Goal: Transaction & Acquisition: Purchase product/service

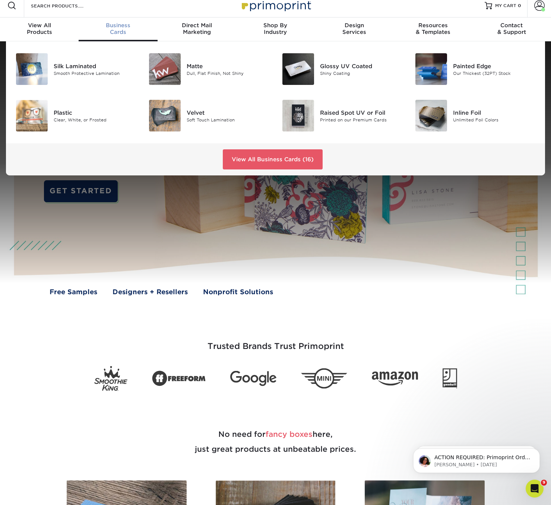
scroll to position [6, 0]
click at [175, 117] on img at bounding box center [165, 116] width 32 height 32
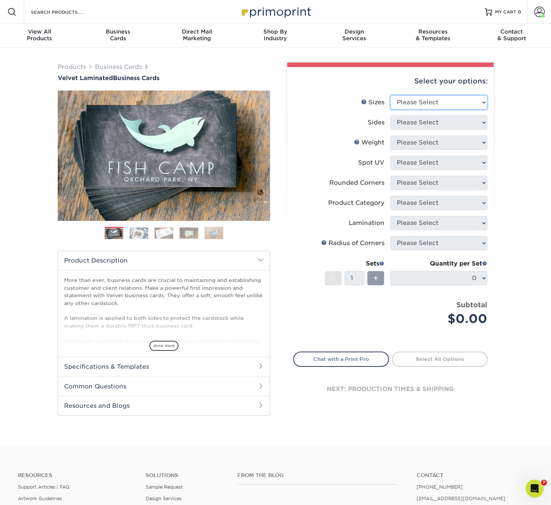
click at [426, 101] on select "Please Select 1.5" x 3.5" - Mini 1.75" x 3.5" - Mini 2" x 2" - Square 2" x 3" -…" at bounding box center [438, 102] width 97 height 14
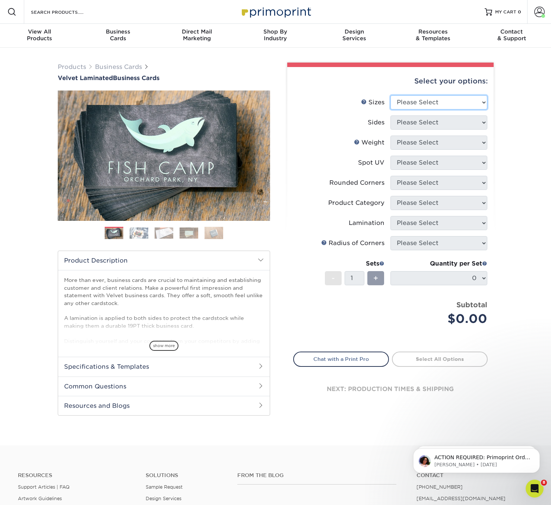
select select "2.00x3.50"
click at [390, 95] on select "Please Select 1.5" x 3.5" - Mini 1.75" x 3.5" - Mini 2" x 2" - Square 2" x 3" -…" at bounding box center [438, 102] width 97 height 14
click at [406, 123] on select "Please Select Print Both Sides Print Front Only" at bounding box center [438, 123] width 97 height 14
select select "13abbda7-1d64-4f25-8bb2-c179b224825d"
click at [390, 116] on select "Please Select Print Both Sides Print Front Only" at bounding box center [438, 123] width 97 height 14
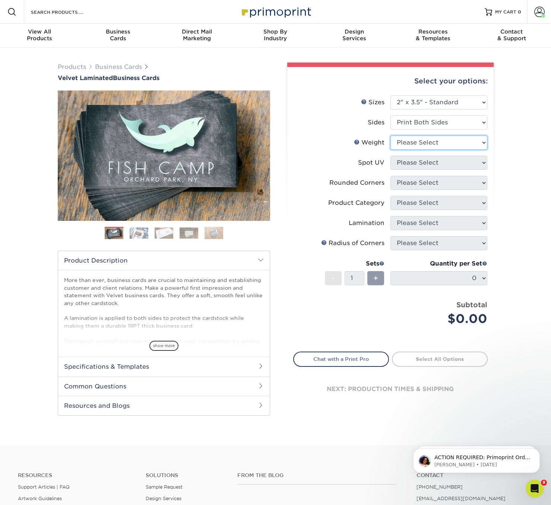
click at [407, 145] on select "Please Select 16PT" at bounding box center [438, 143] width 97 height 14
select select "16PT"
click at [390, 136] on select "Please Select 16PT" at bounding box center [438, 143] width 97 height 14
click at [408, 163] on select "Please Select No Spot UV Front and Back (Both Sides) Front Only Back Only" at bounding box center [438, 163] width 97 height 14
select select "3"
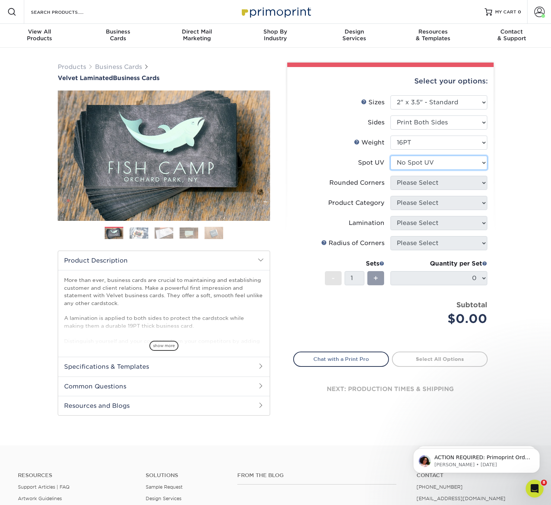
click at [390, 156] on select "Please Select No Spot UV Front and Back (Both Sides) Front Only Back Only" at bounding box center [438, 163] width 97 height 14
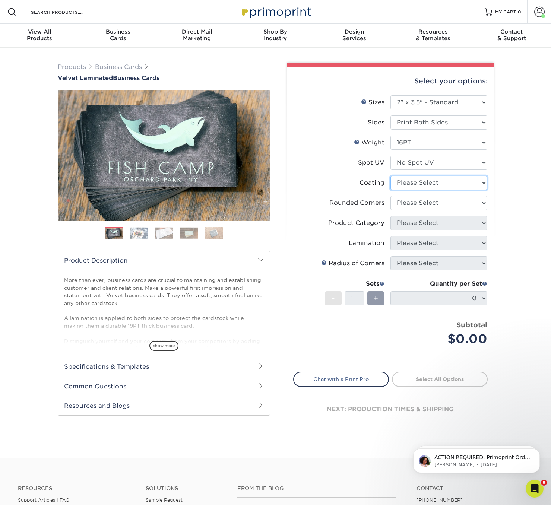
click at [408, 182] on select at bounding box center [438, 183] width 97 height 14
select select "3e7618de-abca-4bda-9f97-8b9129e913d8"
click at [390, 176] on select at bounding box center [438, 183] width 97 height 14
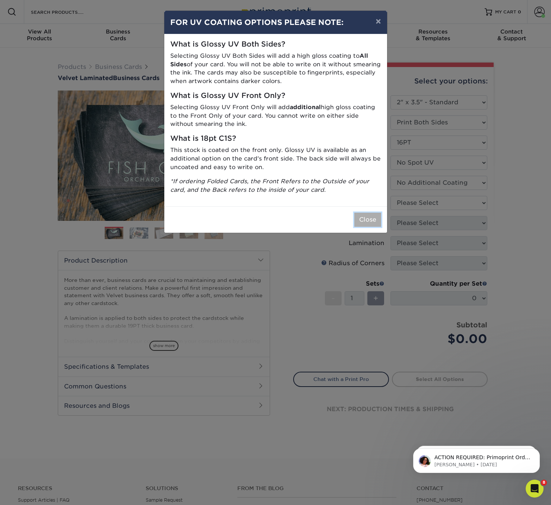
click at [369, 221] on button "Close" at bounding box center [367, 220] width 27 height 14
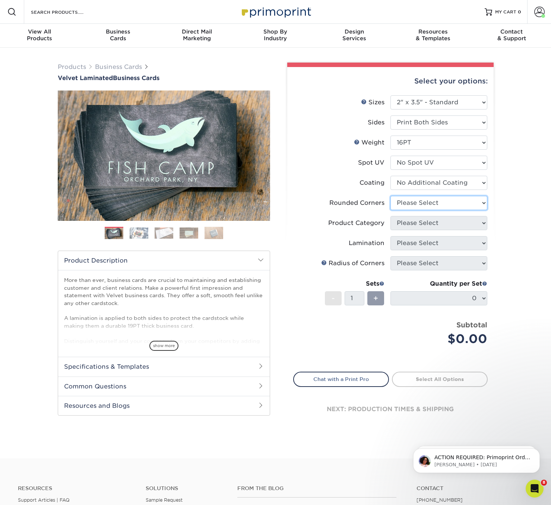
click at [406, 201] on select "Please Select Yes - Round 2 Corners Yes - Round 4 Corners No" at bounding box center [438, 203] width 97 height 14
select select "0"
click at [390, 196] on select "Please Select Yes - Round 2 Corners Yes - Round 4 Corners No" at bounding box center [438, 203] width 97 height 14
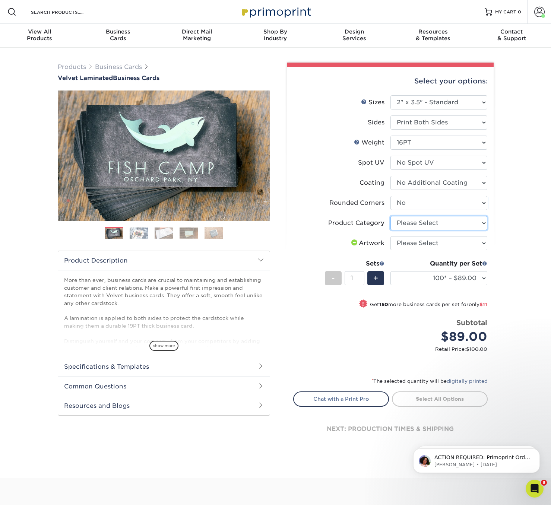
click at [419, 223] on select "Please Select Business Cards" at bounding box center [438, 223] width 97 height 14
select select "3b5148f1-0588-4f88-a218-97bcfdce65c1"
click at [390, 216] on select "Please Select Business Cards" at bounding box center [438, 223] width 97 height 14
click at [417, 244] on select "Please Select I will upload files I need a design - $100" at bounding box center [438, 243] width 97 height 14
select select "upload"
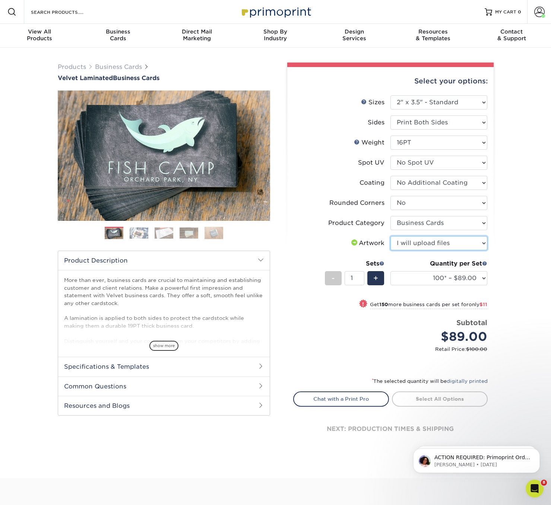
click at [390, 236] on select "Please Select I will upload files I need a design - $100" at bounding box center [438, 243] width 97 height 14
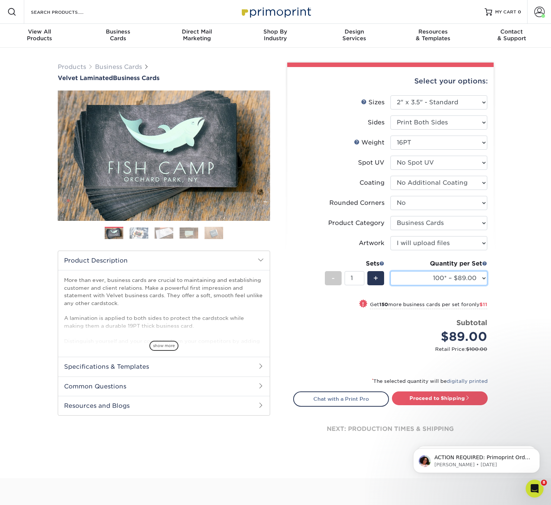
click at [421, 278] on select "100* – $89.00 250* – $100.00 500 – $107.00 1000 – $139.00 2500 – $273.00 5000 –…" at bounding box center [438, 278] width 97 height 14
select select "500 – $107.00"
click at [390, 271] on select "100* – $89.00 250* – $100.00 500 – $107.00 1000 – $139.00 2500 – $273.00 5000 –…" at bounding box center [438, 278] width 97 height 14
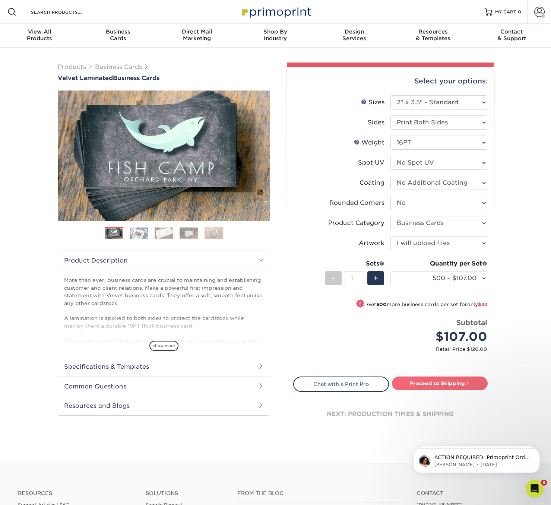
click at [431, 383] on link "Proceed to Shipping" at bounding box center [440, 383] width 96 height 13
type input "Set 1"
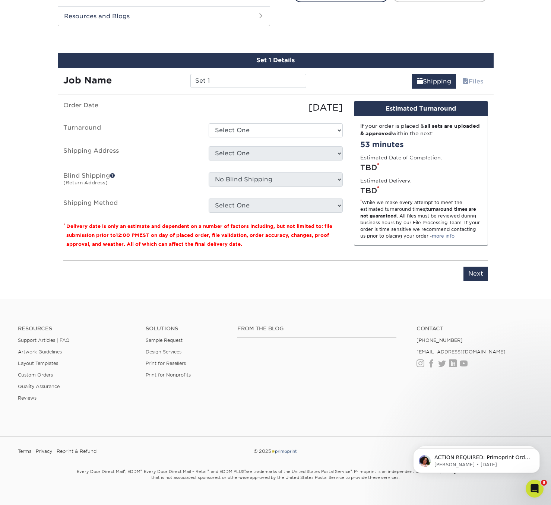
scroll to position [397, 0]
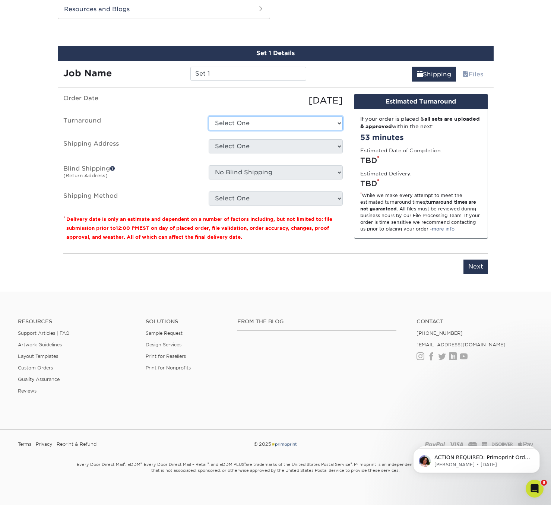
click at [255, 123] on select "Select One 2-4 Business Days 2 Day Next Business Day" at bounding box center [276, 123] width 134 height 14
select select "0269a54f-6afa-4918-998f-593919161a79"
click at [209, 116] on select "Select One 2-4 Business Days 2 Day Next Business Day" at bounding box center [276, 123] width 134 height 14
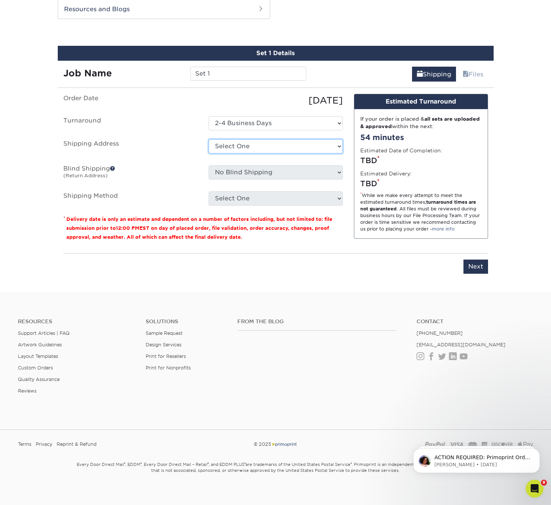
click at [259, 146] on select "Select One Alex Carney Allegra Allegra Allegra Dulles Arc Management Aubrey Sco…" at bounding box center [276, 146] width 134 height 14
select select "241230"
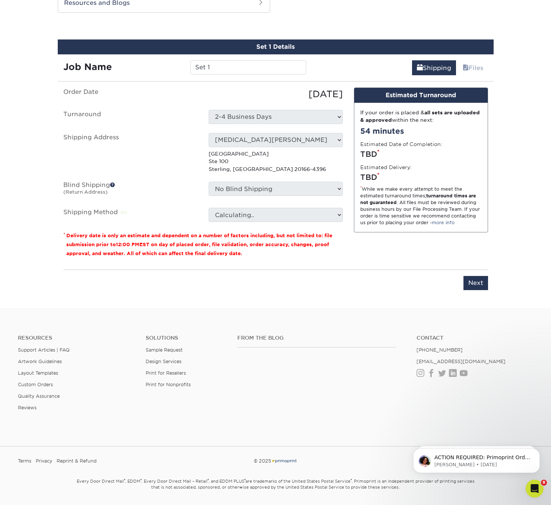
scroll to position [405, 0]
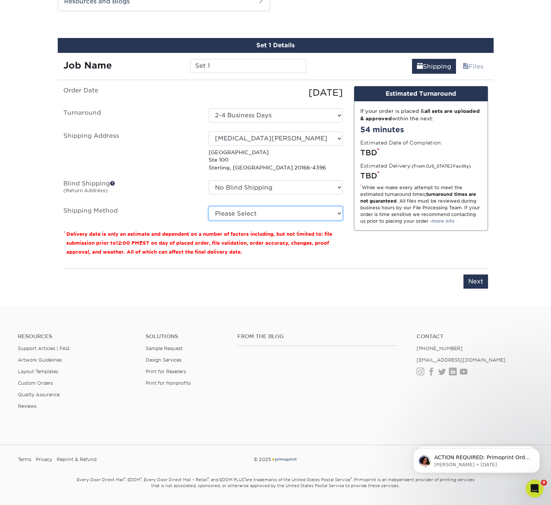
click at [236, 210] on select "Please Select Ground Shipping (+$8.96) 3 Day Shipping Service (+$15.34) 2 Day A…" at bounding box center [276, 213] width 134 height 14
select select "03"
click at [209, 206] on select "Please Select Ground Shipping (+$8.96) 3 Day Shipping Service (+$15.34) 2 Day A…" at bounding box center [276, 213] width 134 height 14
click at [158, 184] on label "Blind Shipping (Return Address)" at bounding box center [130, 188] width 145 height 17
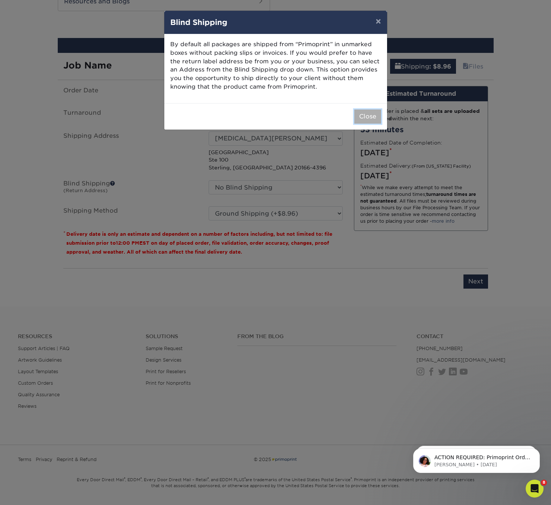
click at [364, 118] on button "Close" at bounding box center [367, 117] width 27 height 14
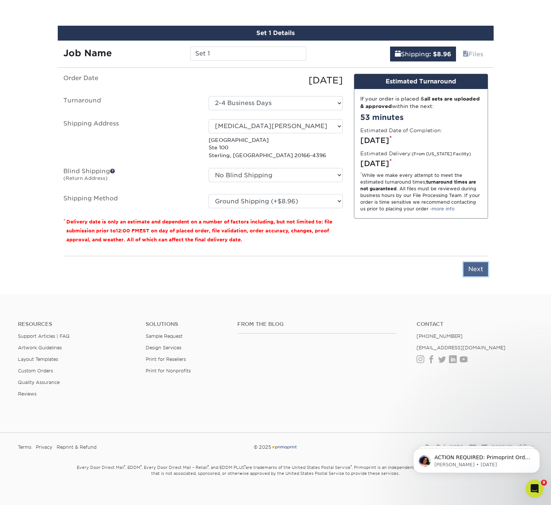
click at [477, 262] on input "Next" at bounding box center [476, 269] width 25 height 14
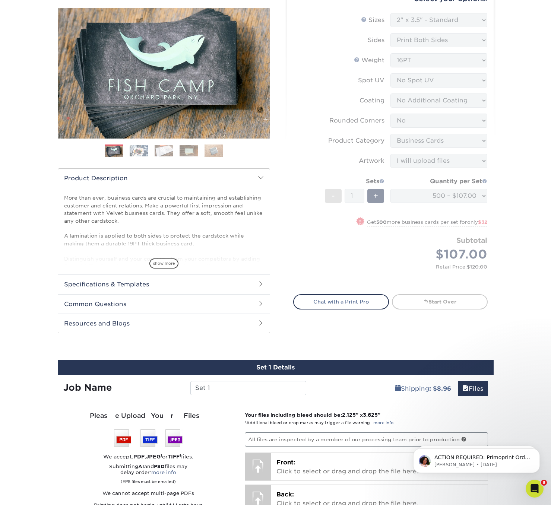
scroll to position [85, 0]
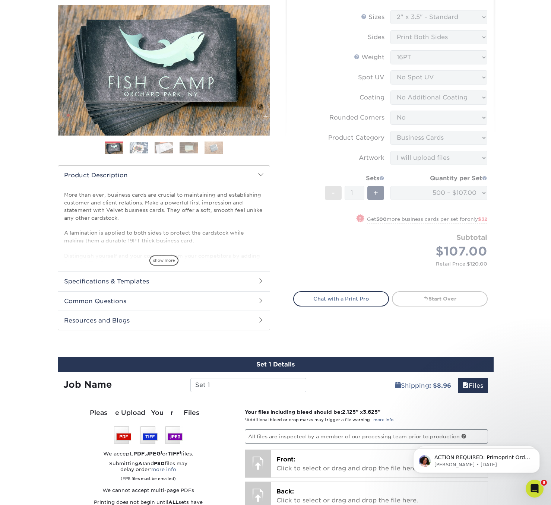
click at [401, 177] on form "Sizes Help Sizes Please Select 1.5" x 3.5" - Mini 1.75" x 3.5" - Mini 2" x 2" -…" at bounding box center [390, 146] width 194 height 273
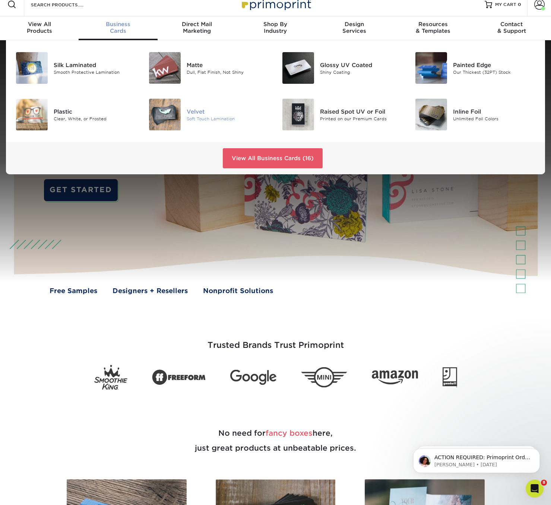
click at [175, 110] on img at bounding box center [165, 115] width 32 height 32
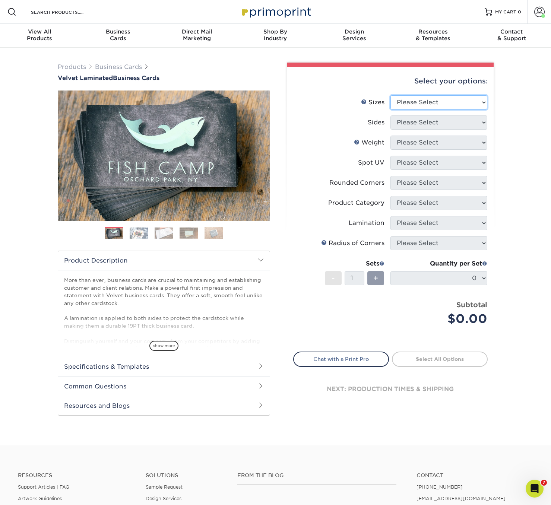
click at [418, 101] on select "Please Select 1.5" x 3.5" - Mini 1.75" x 3.5" - Mini 2" x 2" - Square 2" x 3" -…" at bounding box center [438, 102] width 97 height 14
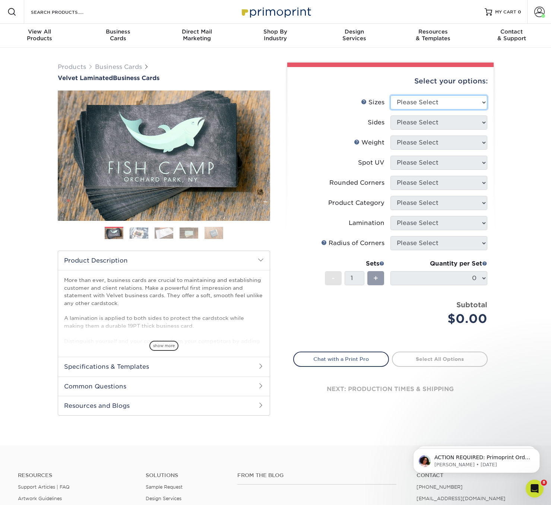
select select "2.00x3.50"
click at [390, 95] on select "Please Select 1.5" x 3.5" - Mini 1.75" x 3.5" - Mini 2" x 2" - Square 2" x 3" -…" at bounding box center [438, 102] width 97 height 14
click at [424, 123] on select "Please Select Print Both Sides Print Front Only" at bounding box center [438, 123] width 97 height 14
select select "13abbda7-1d64-4f25-8bb2-c179b224825d"
click at [390, 116] on select "Please Select Print Both Sides Print Front Only" at bounding box center [438, 123] width 97 height 14
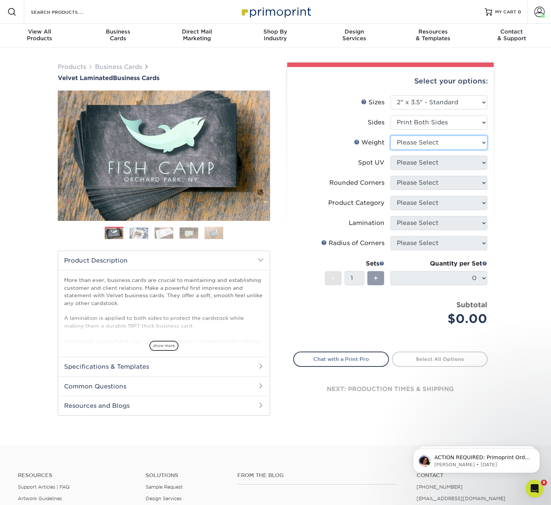
click at [421, 143] on select "Please Select 16PT" at bounding box center [438, 143] width 97 height 14
select select "16PT"
click at [390, 136] on select "Please Select 16PT" at bounding box center [438, 143] width 97 height 14
click at [423, 163] on select "Please Select No Spot UV Front and Back (Both Sides) Front Only Back Only" at bounding box center [438, 163] width 97 height 14
select select "2"
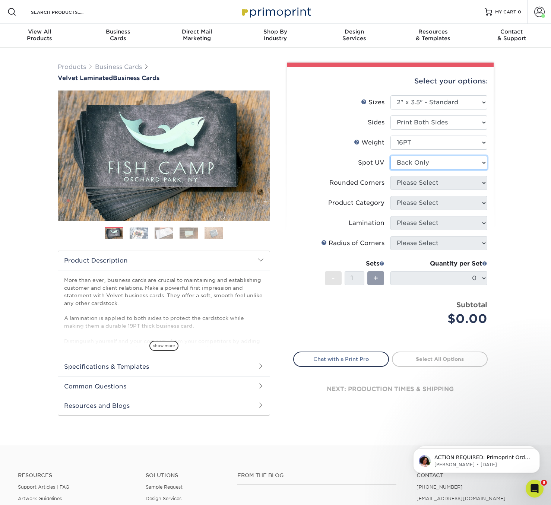
click at [390, 156] on select "Please Select No Spot UV Front and Back (Both Sides) Front Only Back Only" at bounding box center [438, 163] width 97 height 14
click at [417, 185] on select "Please Select Yes - Round 2 Corners Yes - Round 4 Corners No" at bounding box center [438, 183] width 97 height 14
select select "0"
click at [390, 176] on select "Please Select Yes - Round 2 Corners Yes - Round 4 Corners No" at bounding box center [438, 183] width 97 height 14
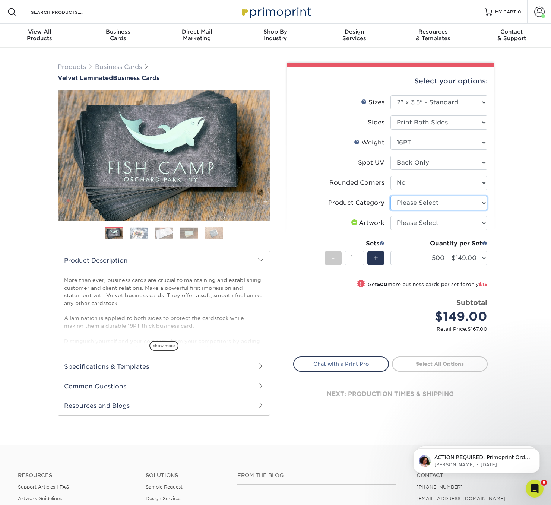
click at [417, 202] on select "Please Select Business Cards" at bounding box center [438, 203] width 97 height 14
select select "3b5148f1-0588-4f88-a218-97bcfdce65c1"
click at [390, 196] on select "Please Select Business Cards" at bounding box center [438, 203] width 97 height 14
click at [415, 221] on select "Please Select I will upload files I need a design - $100" at bounding box center [438, 223] width 97 height 14
select select "upload"
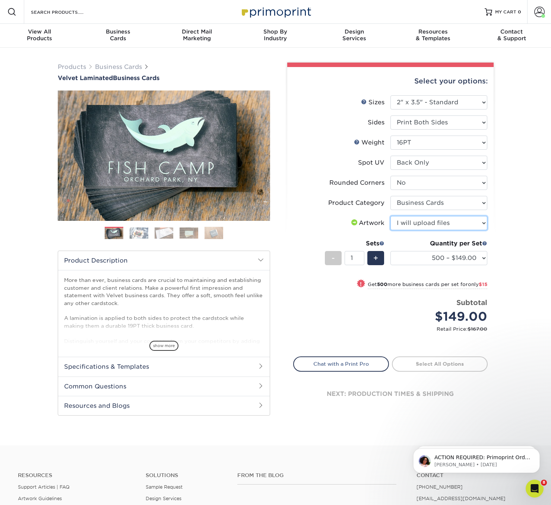
click at [390, 216] on select "Please Select I will upload files I need a design - $100" at bounding box center [438, 223] width 97 height 14
click at [432, 363] on link "Proceed to Shipping" at bounding box center [440, 363] width 96 height 13
type input "Set 1"
select select "5c2dbf2a-a774-4d73-b9c1-93ceed0974c6"
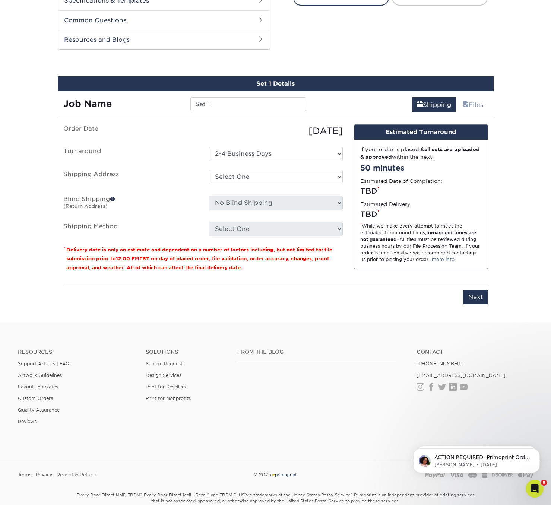
scroll to position [379, 0]
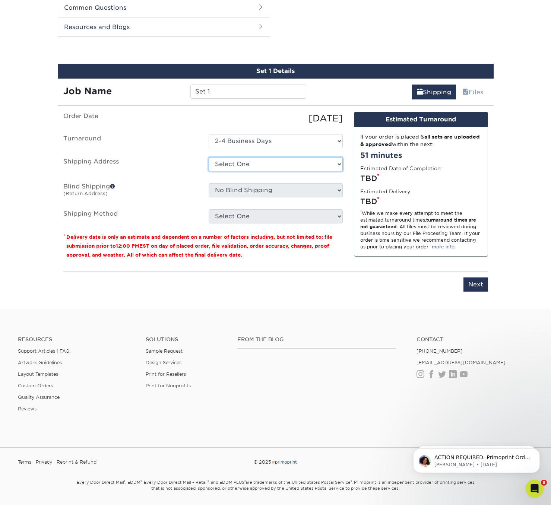
click at [243, 163] on select "Select One Alex Carney Allegra Allegra Allegra Dulles Arc Management Aubrey Sco…" at bounding box center [276, 164] width 134 height 14
select select "241230"
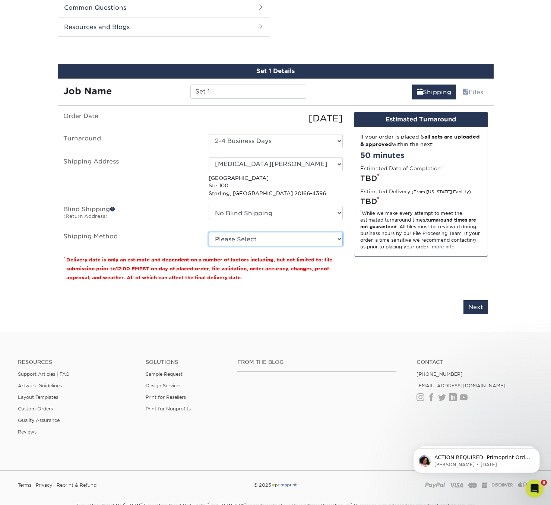
click at [241, 240] on select "Please Select Ground Shipping (+$8.96) 3 Day Shipping Service (+$15.34) 2 Day A…" at bounding box center [276, 239] width 134 height 14
select select "03"
click at [209, 232] on select "Please Select Ground Shipping (+$8.96) 3 Day Shipping Service (+$15.34) 2 Day A…" at bounding box center [276, 239] width 134 height 14
click at [355, 279] on div "Design Estimated Turnaround If your order is placed & all sets are uploaded & a…" at bounding box center [420, 200] width 145 height 176
click at [478, 307] on input "Next" at bounding box center [476, 307] width 25 height 14
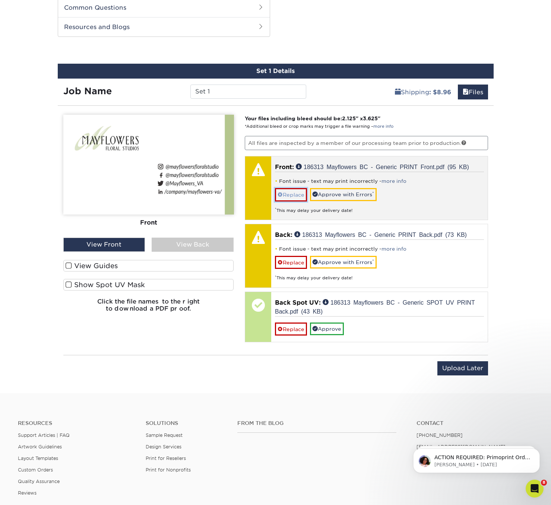
click at [281, 193] on span at bounding box center [280, 195] width 5 height 6
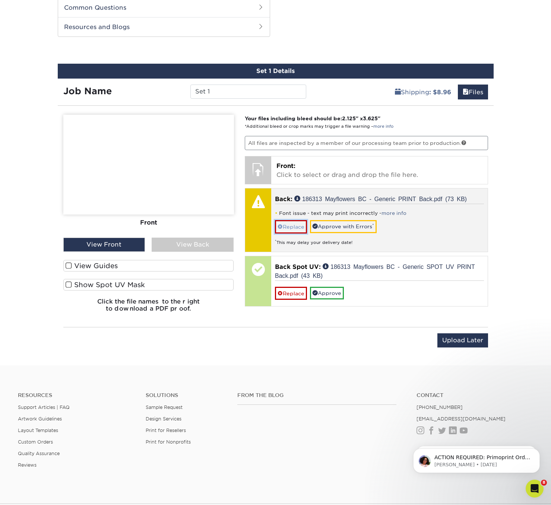
click at [291, 227] on link "Replace" at bounding box center [291, 226] width 32 height 13
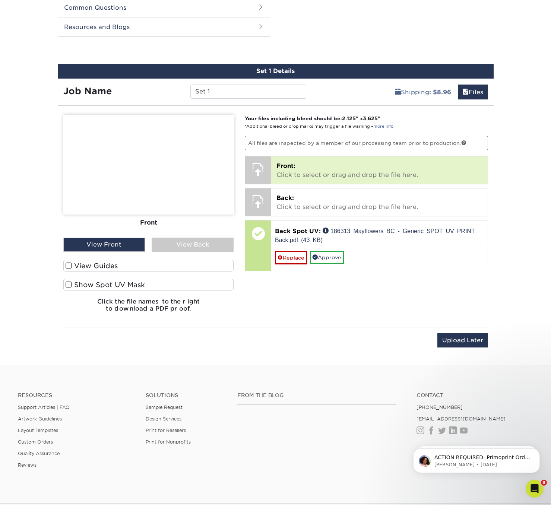
scroll to position [378, 0]
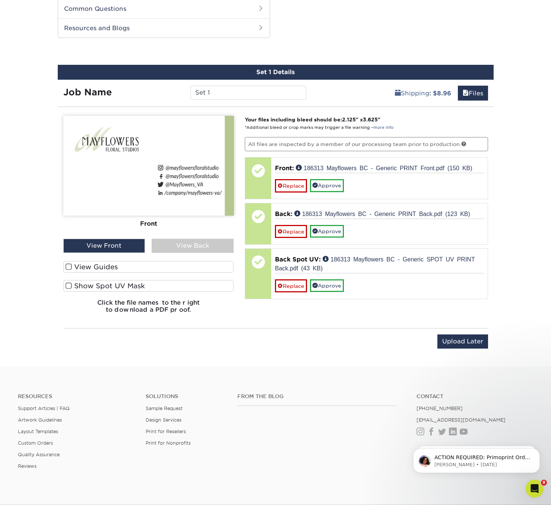
click at [185, 244] on div "View Back" at bounding box center [193, 246] width 82 height 14
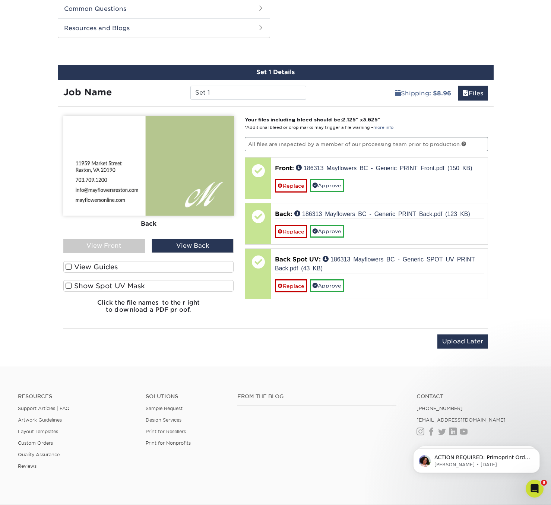
click at [66, 284] on span at bounding box center [69, 285] width 6 height 7
click at [0, 0] on input "Show Spot UV Mask" at bounding box center [0, 0] width 0 height 0
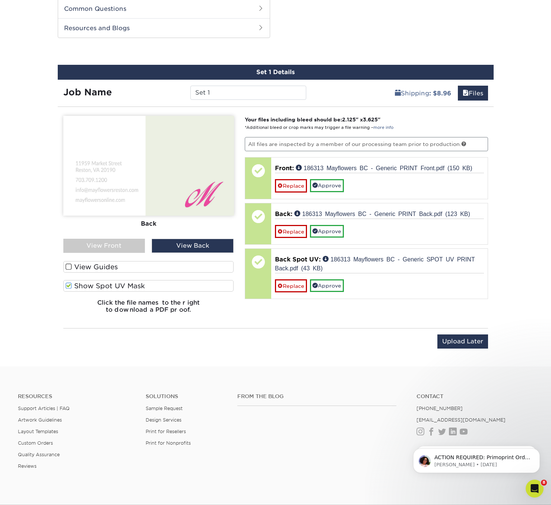
click at [66, 284] on span at bounding box center [69, 285] width 6 height 7
click at [0, 0] on input "Show Spot UV Mask" at bounding box center [0, 0] width 0 height 0
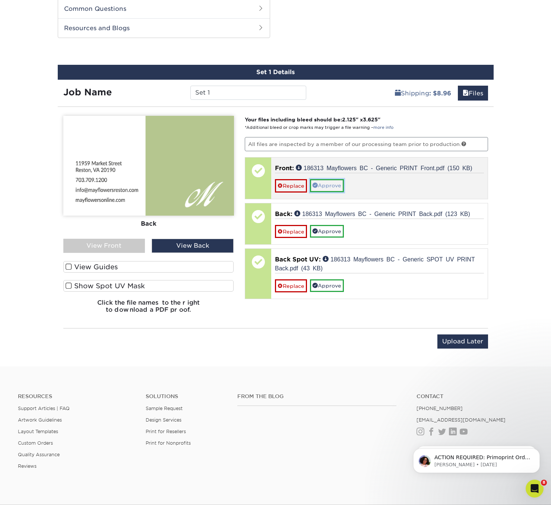
click at [330, 184] on link "Approve" at bounding box center [327, 185] width 34 height 13
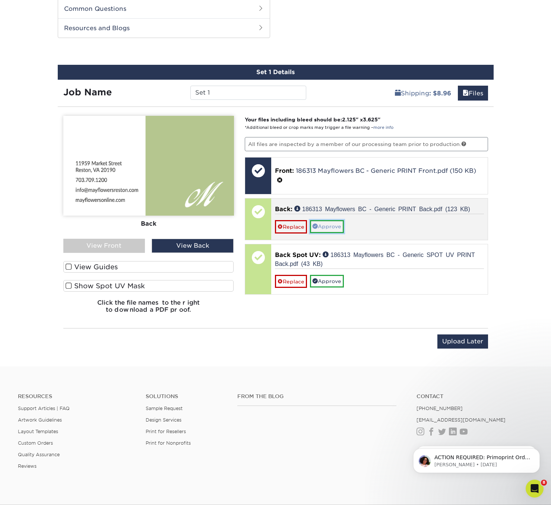
click at [327, 225] on link "Approve" at bounding box center [327, 226] width 34 height 13
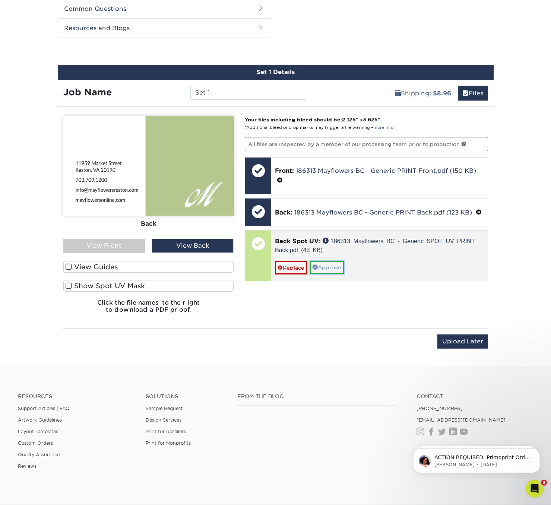
click at [325, 268] on link "Approve" at bounding box center [327, 267] width 34 height 13
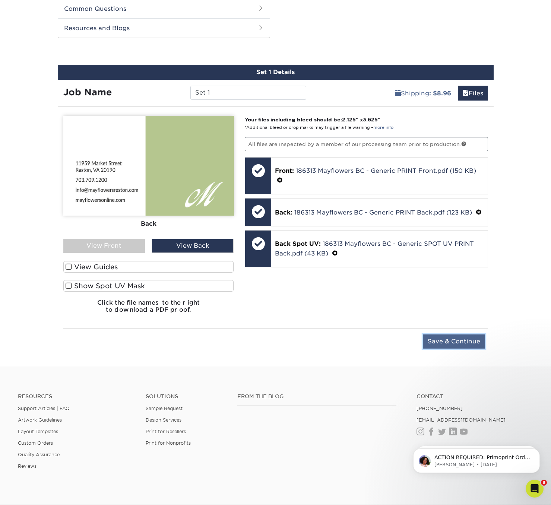
click at [447, 341] on input "Save & Continue" at bounding box center [454, 342] width 62 height 14
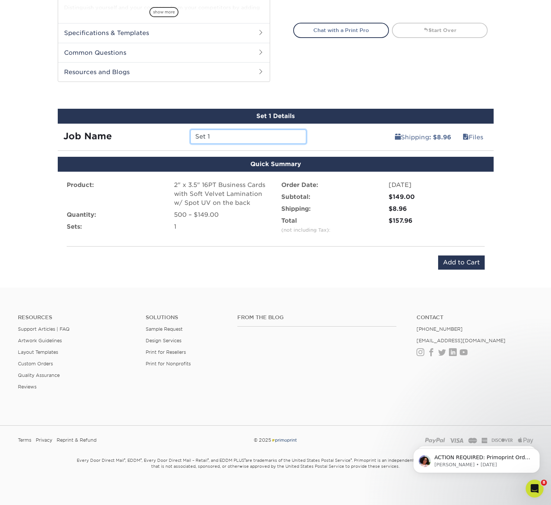
click at [255, 135] on input "Set 1" at bounding box center [248, 137] width 116 height 14
type input "186313"
click at [341, 135] on div "Shipping : $8.96 Files" at bounding box center [403, 134] width 182 height 21
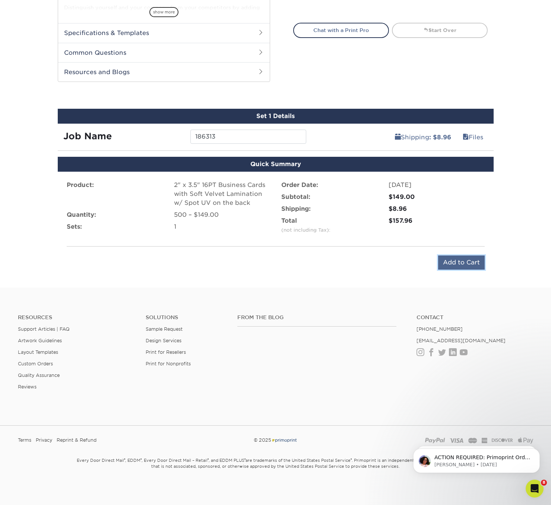
click at [457, 262] on input "Add to Cart" at bounding box center [461, 263] width 47 height 14
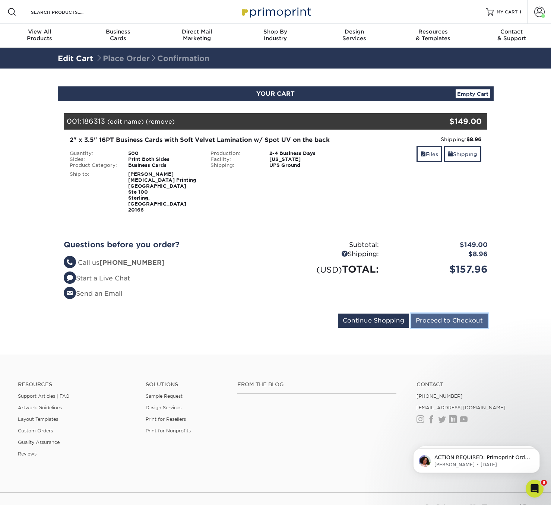
click at [448, 314] on input "Proceed to Checkout" at bounding box center [449, 321] width 77 height 14
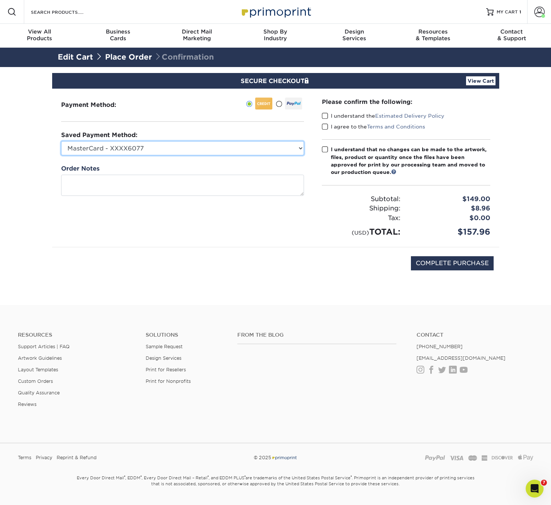
click at [265, 146] on select "MasterCard - XXXX6077 Visa - XXXX3646 American Express - XXXX1010 Visa - XXXX72…" at bounding box center [182, 148] width 243 height 14
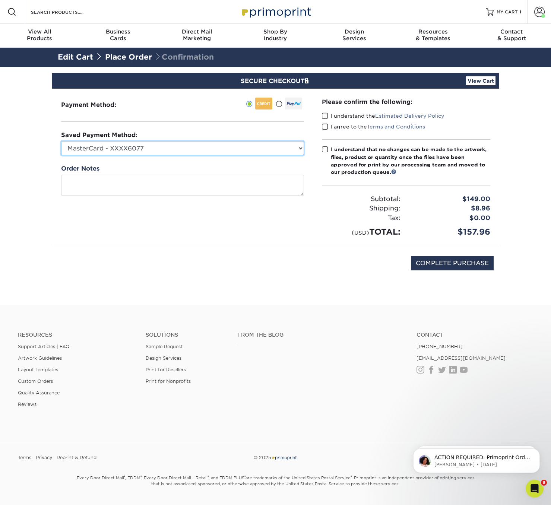
select select "50239"
click at [61, 141] on select "MasterCard - XXXX6077 Visa - XXXX3646 American Express - XXXX1010 Visa - XXXX72…" at bounding box center [182, 148] width 243 height 14
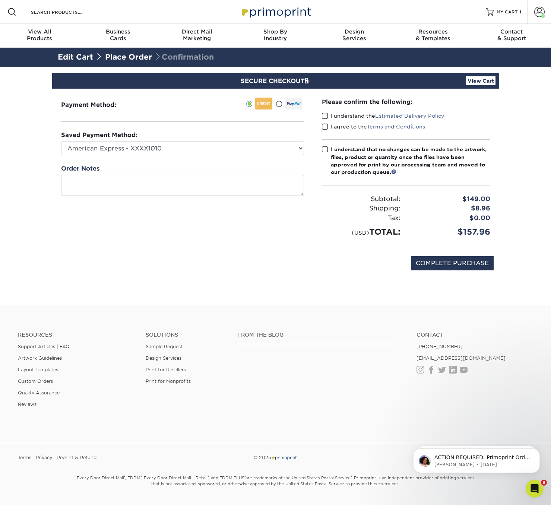
click at [325, 116] on span at bounding box center [325, 116] width 6 height 7
click at [0, 0] on input "I understand the Estimated Delivery Policy" at bounding box center [0, 0] width 0 height 0
click at [325, 126] on span at bounding box center [325, 126] width 6 height 7
click at [0, 0] on input "I agree to the Terms and Conditions" at bounding box center [0, 0] width 0 height 0
click at [323, 149] on span at bounding box center [325, 149] width 6 height 7
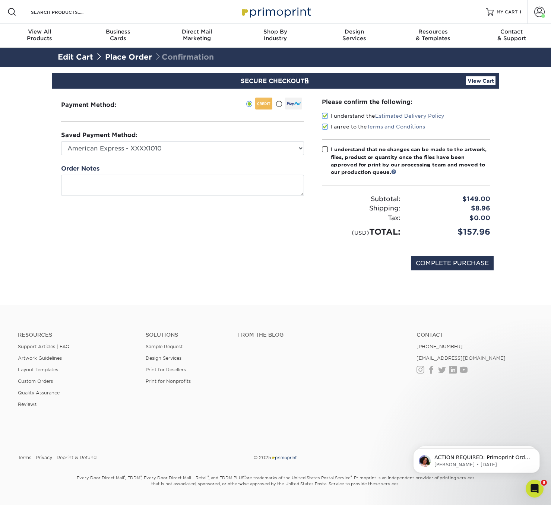
click at [0, 0] on input "I understand that no changes can be made to the artwork, files, product or quan…" at bounding box center [0, 0] width 0 height 0
click at [452, 263] on input "COMPLETE PURCHASE" at bounding box center [452, 263] width 83 height 14
type input "PROCESSING, PLEASE WAIT..."
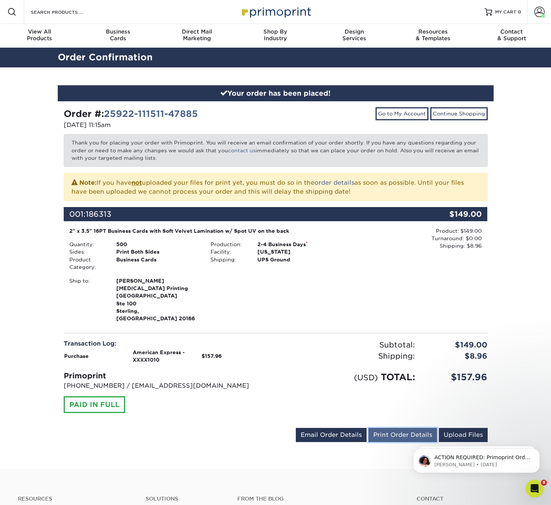
click at [408, 428] on link "Print Order Details" at bounding box center [403, 435] width 69 height 14
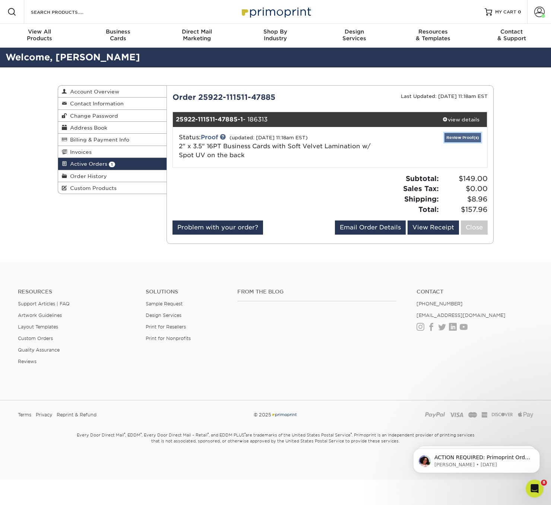
click at [457, 137] on link "Review Proof(s)" at bounding box center [463, 137] width 37 height 9
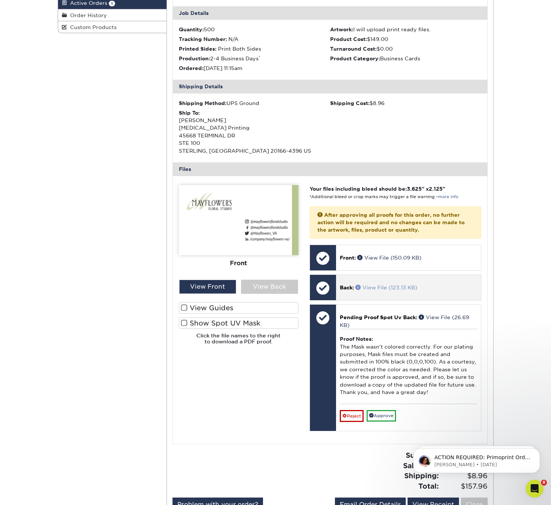
scroll to position [169, 0]
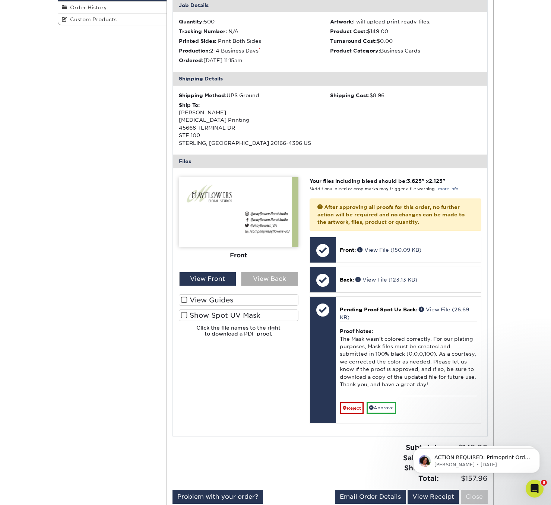
click at [266, 278] on div "View Back" at bounding box center [269, 279] width 57 height 14
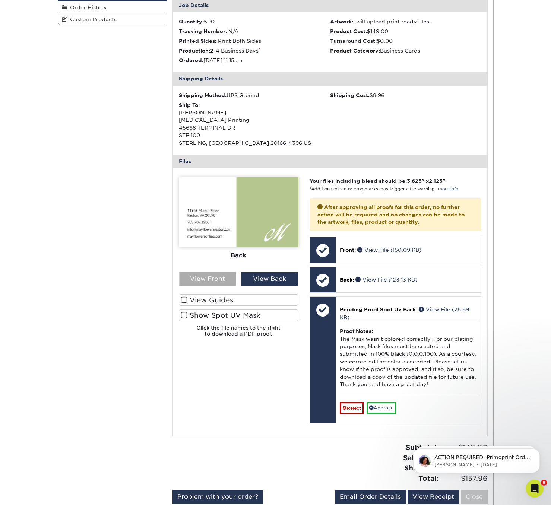
click at [205, 277] on div "View Front" at bounding box center [207, 279] width 57 height 14
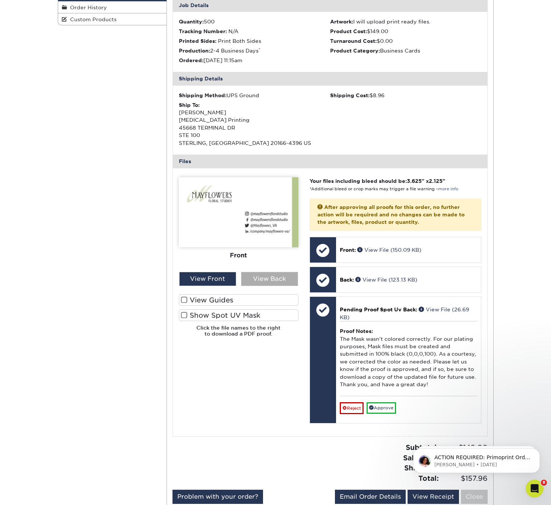
click at [267, 278] on div "View Back" at bounding box center [269, 279] width 57 height 14
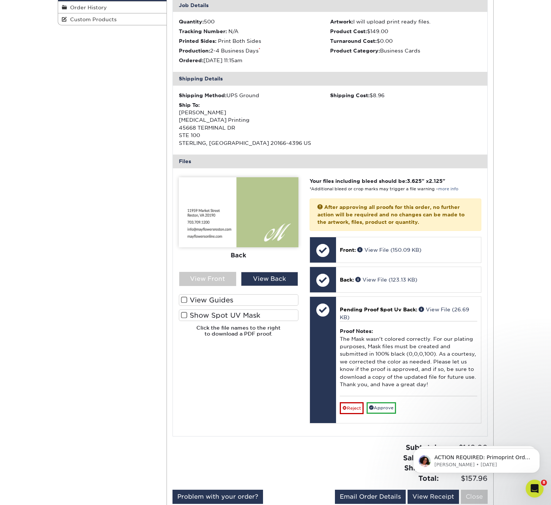
click at [185, 315] on span at bounding box center [184, 315] width 6 height 7
click at [0, 0] on input "Show Spot UV Mask" at bounding box center [0, 0] width 0 height 0
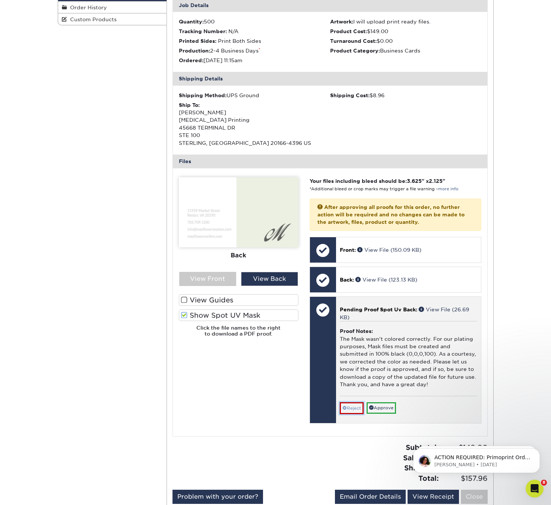
click at [349, 409] on link "Reject" at bounding box center [352, 408] width 24 height 12
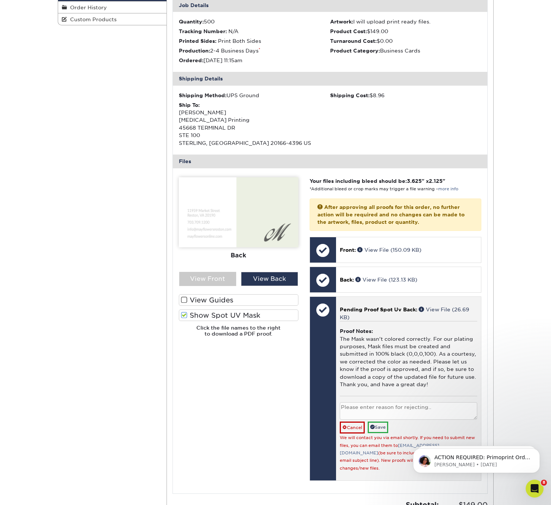
click at [371, 408] on textarea at bounding box center [408, 411] width 137 height 18
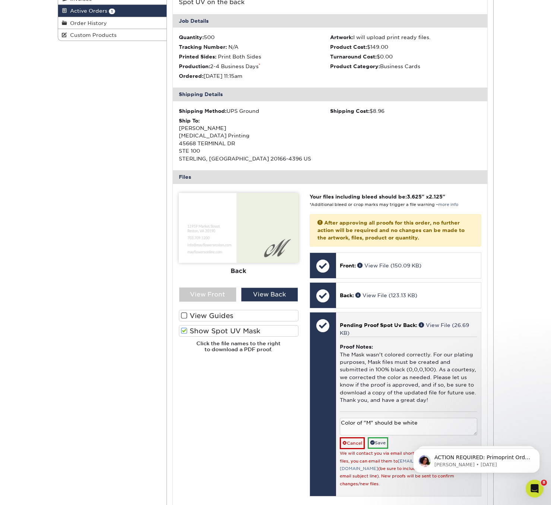
scroll to position [187, 0]
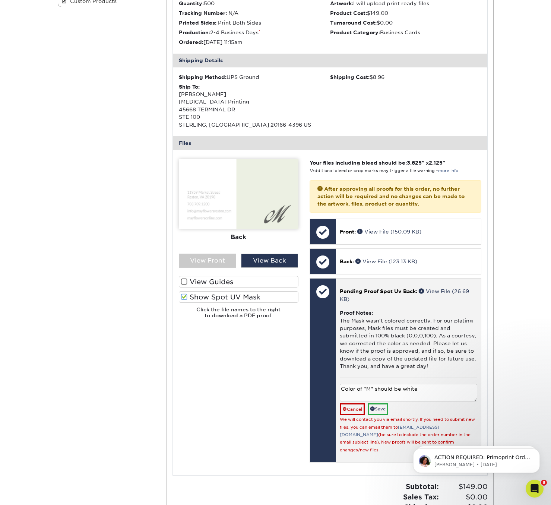
type textarea "Color of "M" should be white"
click at [434, 407] on div "Cancel Save" at bounding box center [408, 410] width 137 height 12
click at [379, 409] on link "Save" at bounding box center [378, 410] width 20 height 12
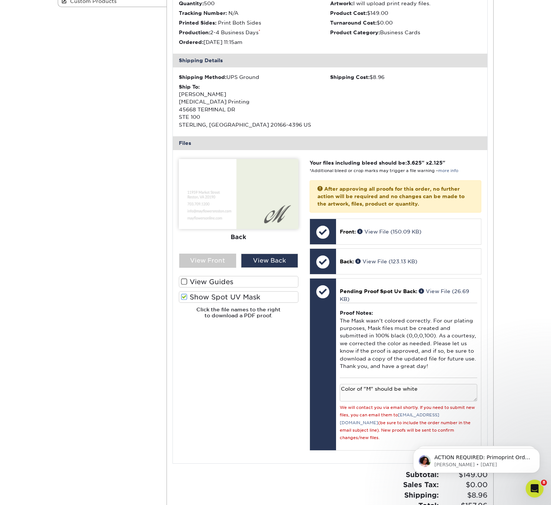
click at [184, 297] on span at bounding box center [184, 297] width 6 height 7
click at [0, 0] on input "Show Spot UV Mask" at bounding box center [0, 0] width 0 height 0
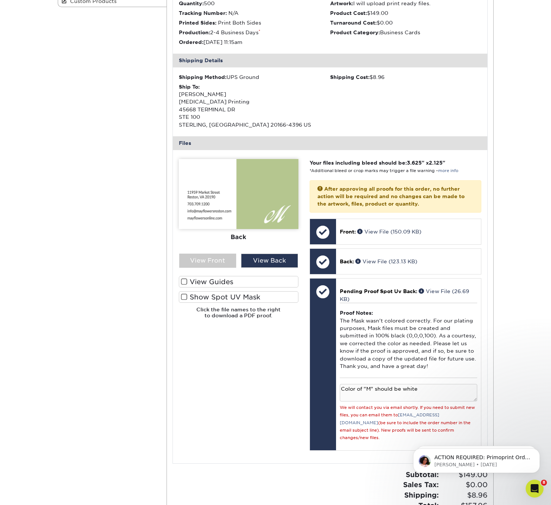
click at [184, 296] on span at bounding box center [184, 297] width 6 height 7
click at [0, 0] on input "Show Spot UV Mask" at bounding box center [0, 0] width 0 height 0
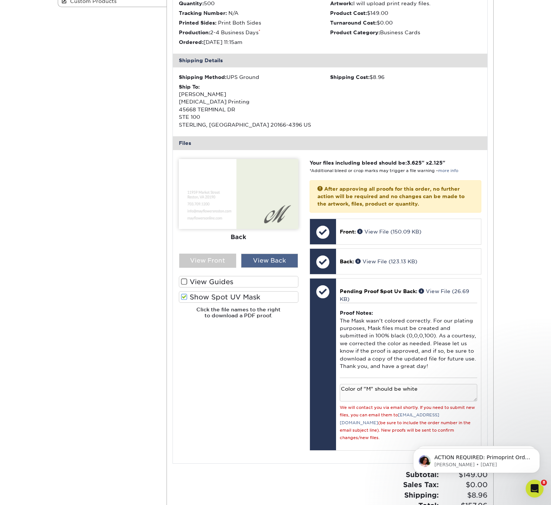
click at [269, 259] on div "View Back" at bounding box center [269, 261] width 57 height 14
click at [184, 297] on span at bounding box center [184, 297] width 6 height 7
click at [0, 0] on input "Show Spot UV Mask" at bounding box center [0, 0] width 0 height 0
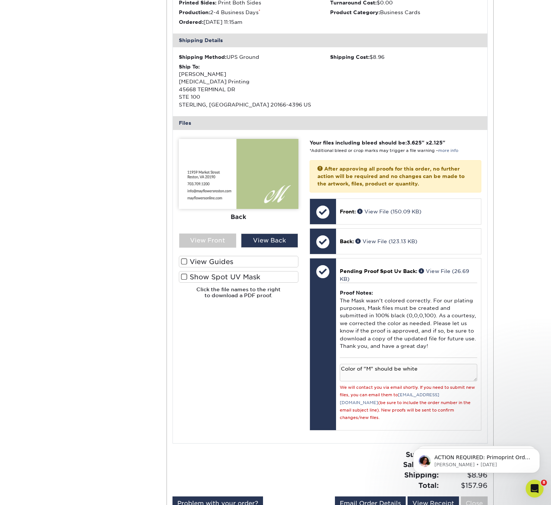
scroll to position [208, 0]
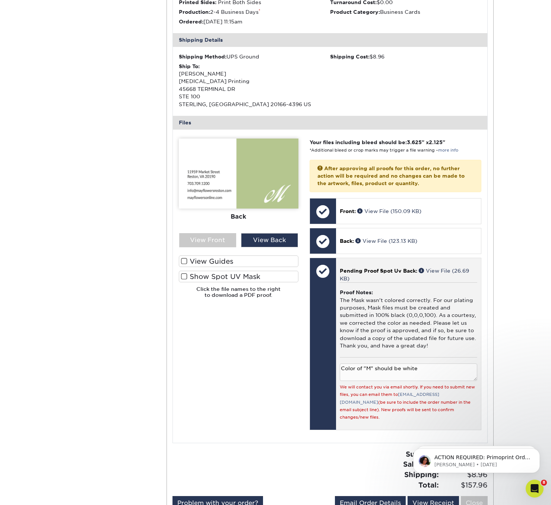
click at [322, 271] on div at bounding box center [323, 271] width 26 height 26
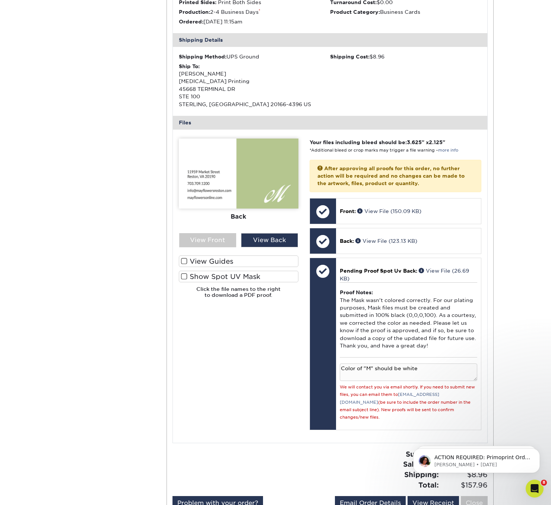
click at [272, 310] on div "Please Upload Your Files We accept: PDF , JPEG 1 or TIFF 1 files. Submitting AI…" at bounding box center [238, 286] width 131 height 295
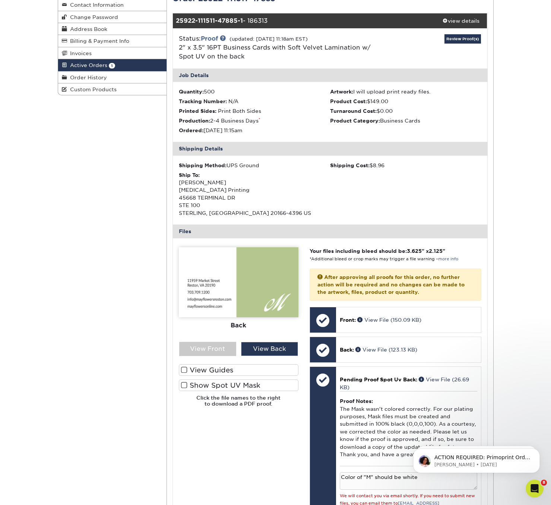
scroll to position [0, 0]
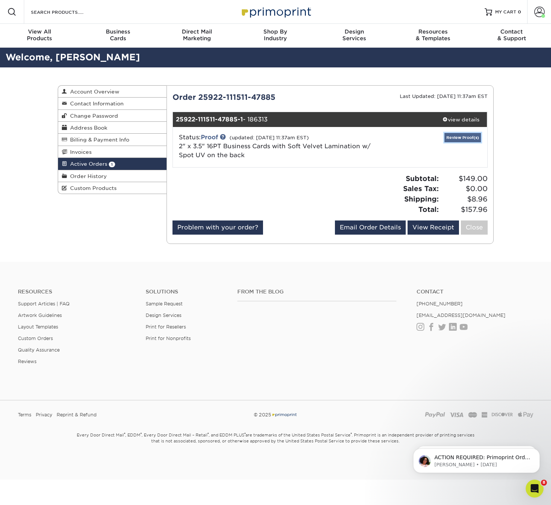
click at [455, 135] on link "Review Proof(s)" at bounding box center [463, 137] width 37 height 9
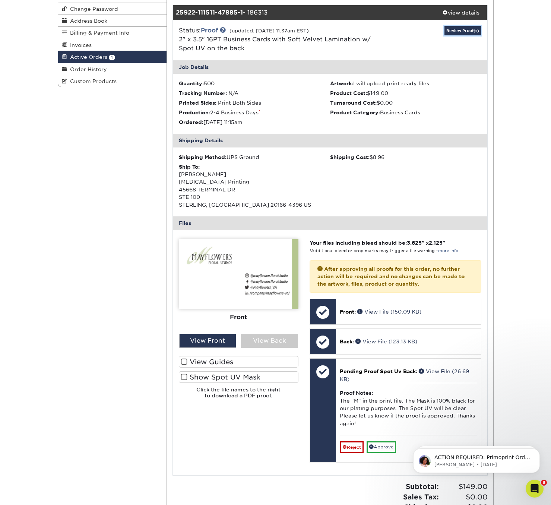
scroll to position [108, 0]
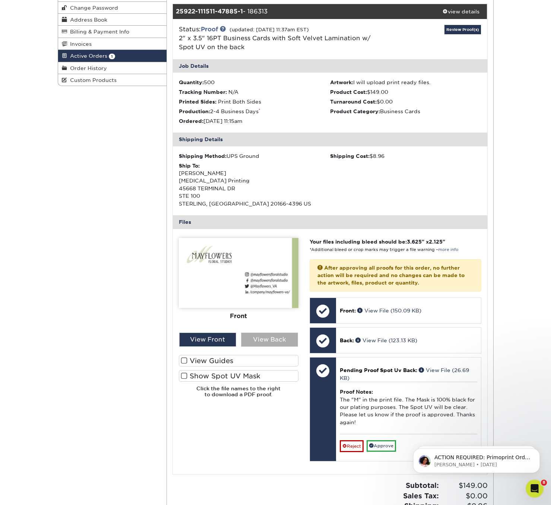
click at [262, 339] on div "View Back" at bounding box center [269, 340] width 57 height 14
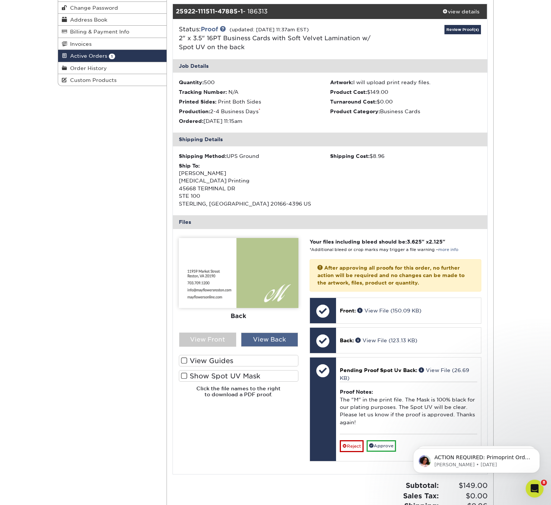
click at [262, 339] on div "View Back" at bounding box center [269, 340] width 57 height 14
click at [194, 339] on div "View Front" at bounding box center [207, 340] width 57 height 14
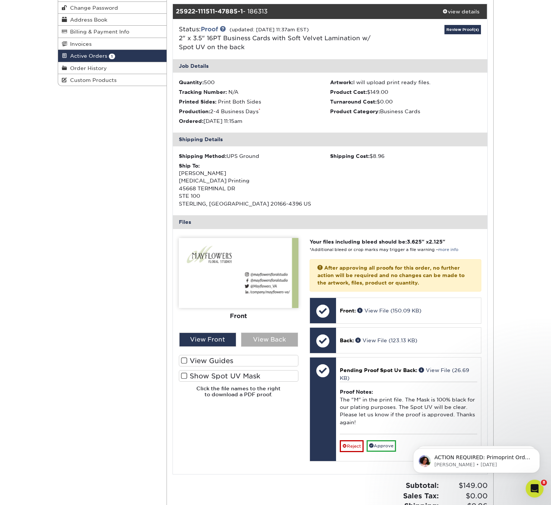
click at [279, 338] on div "View Back" at bounding box center [269, 340] width 57 height 14
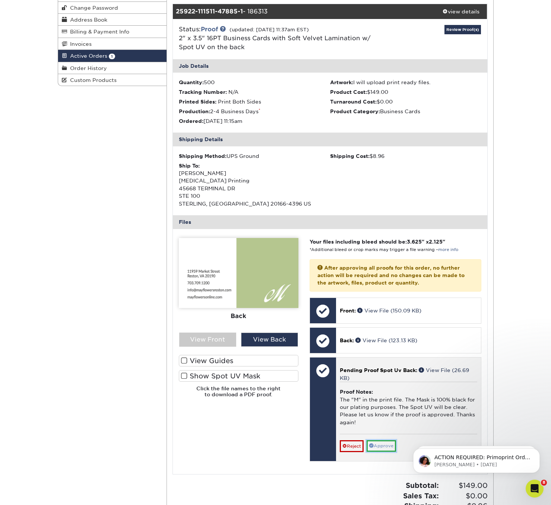
click at [382, 445] on link "Approve" at bounding box center [381, 446] width 29 height 12
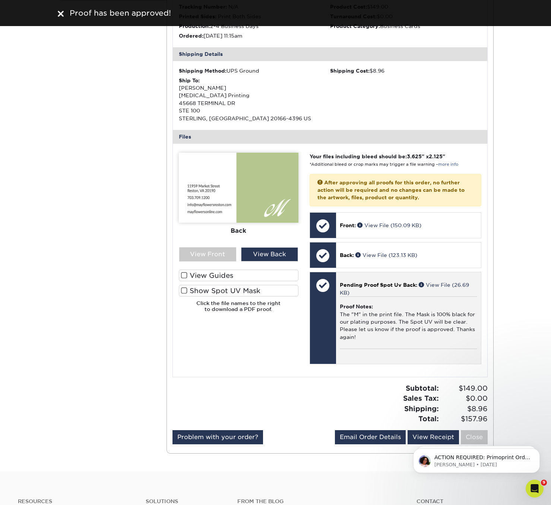
scroll to position [194, 0]
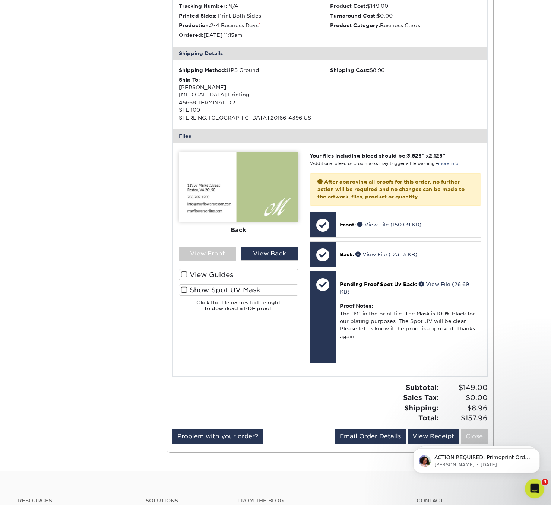
click at [534, 487] on icon "Open Intercom Messenger" at bounding box center [534, 488] width 12 height 12
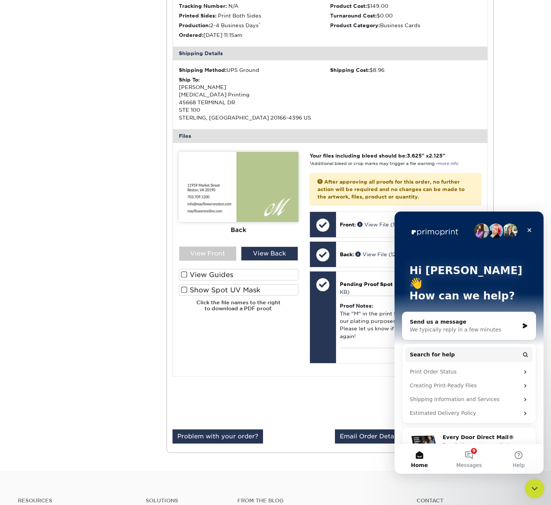
scroll to position [0, 0]
click at [529, 230] on icon "Close" at bounding box center [530, 230] width 4 height 4
